Goal: Transaction & Acquisition: Purchase product/service

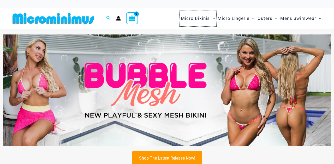
click at [196, 19] on span "Micro Bikinis" at bounding box center [195, 18] width 29 height 13
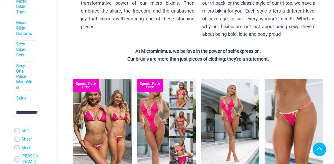
scroll to position [280, 0]
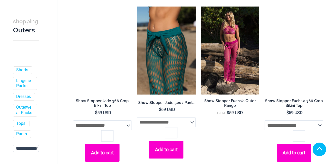
scroll to position [336, 0]
